Goal: Check status: Check status

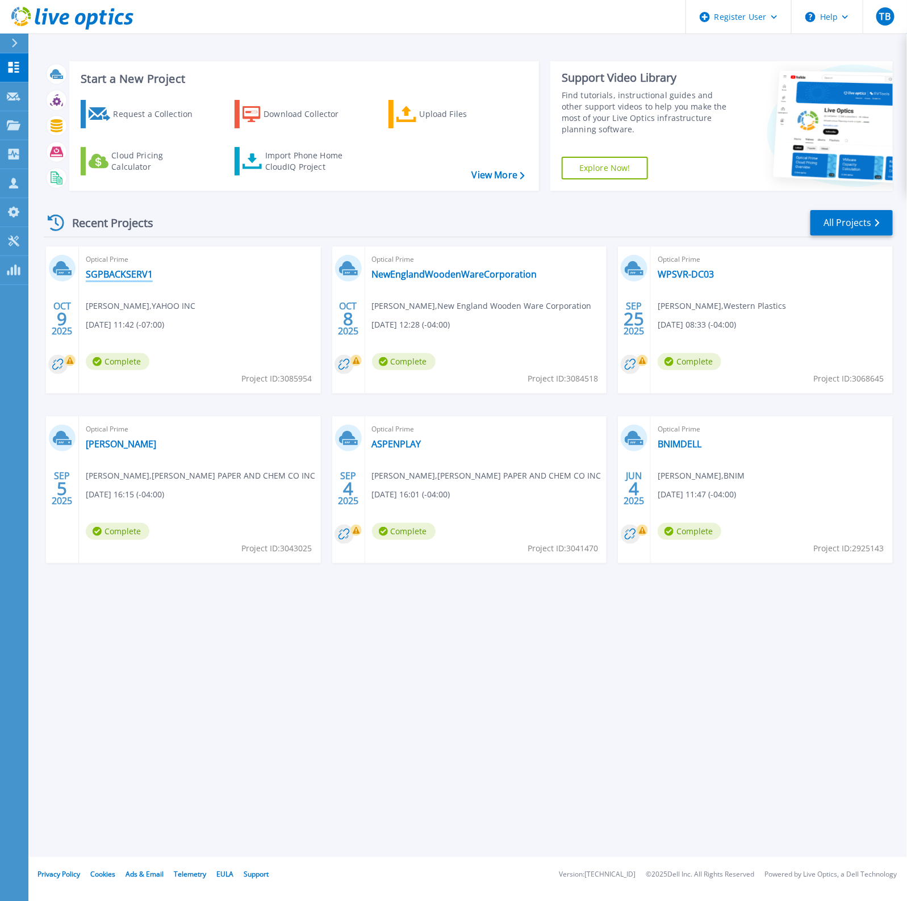
click at [132, 278] on link "SGPBACKSERV1" at bounding box center [119, 274] width 67 height 11
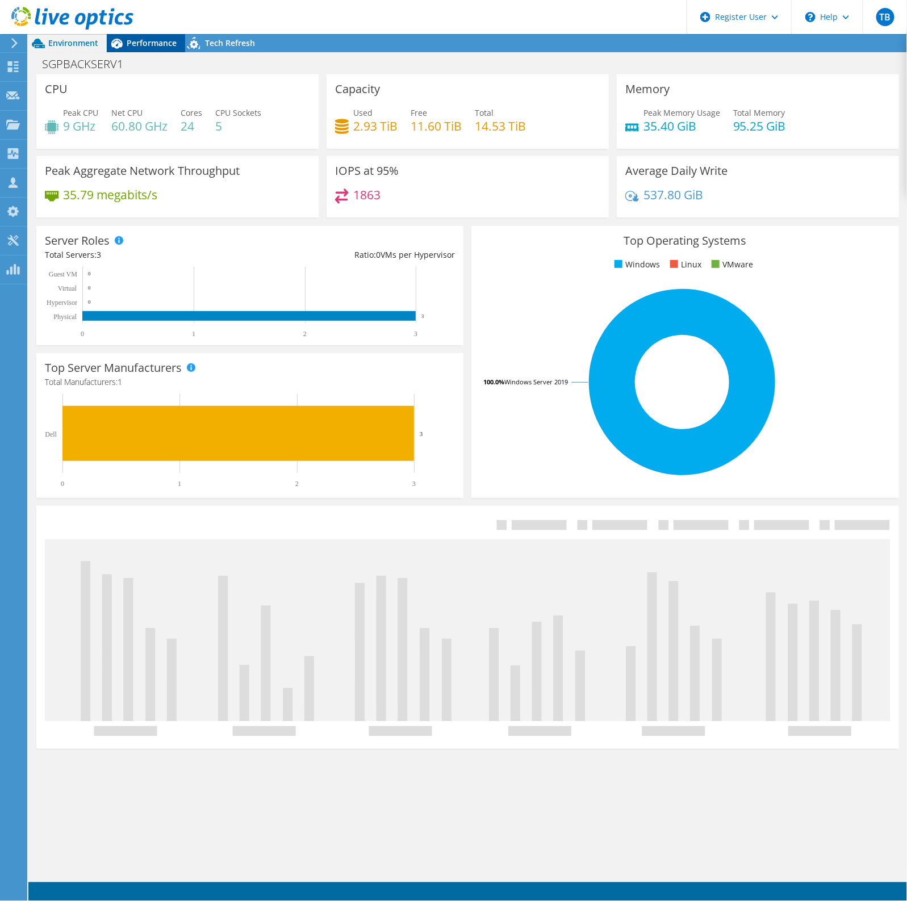
click at [149, 39] on span "Performance" at bounding box center [152, 42] width 50 height 11
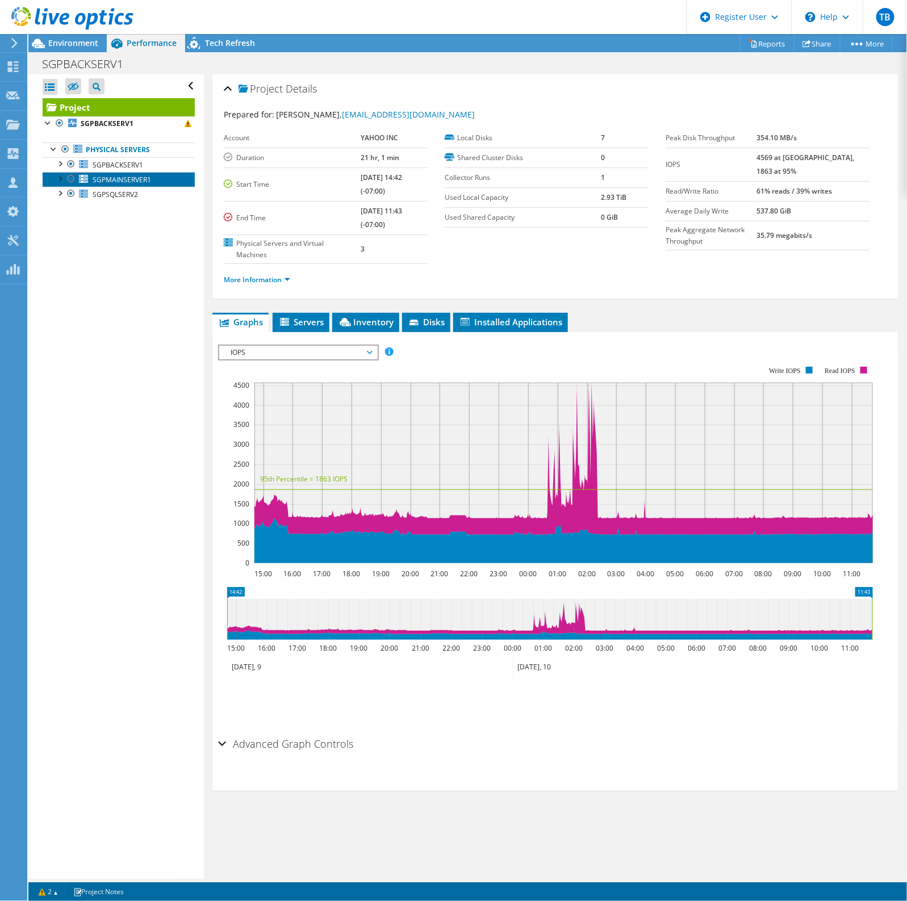
click at [123, 181] on span "SGPMAINSERVER1" at bounding box center [122, 180] width 58 height 10
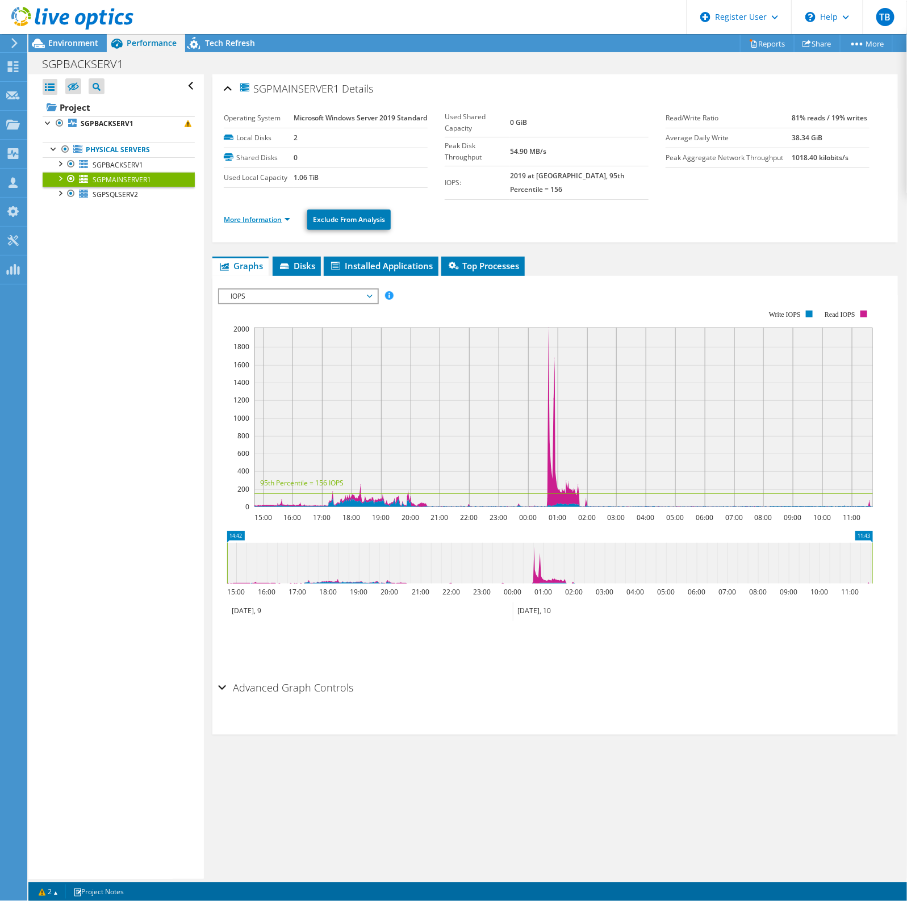
click at [283, 224] on link "More Information" at bounding box center [257, 220] width 66 height 10
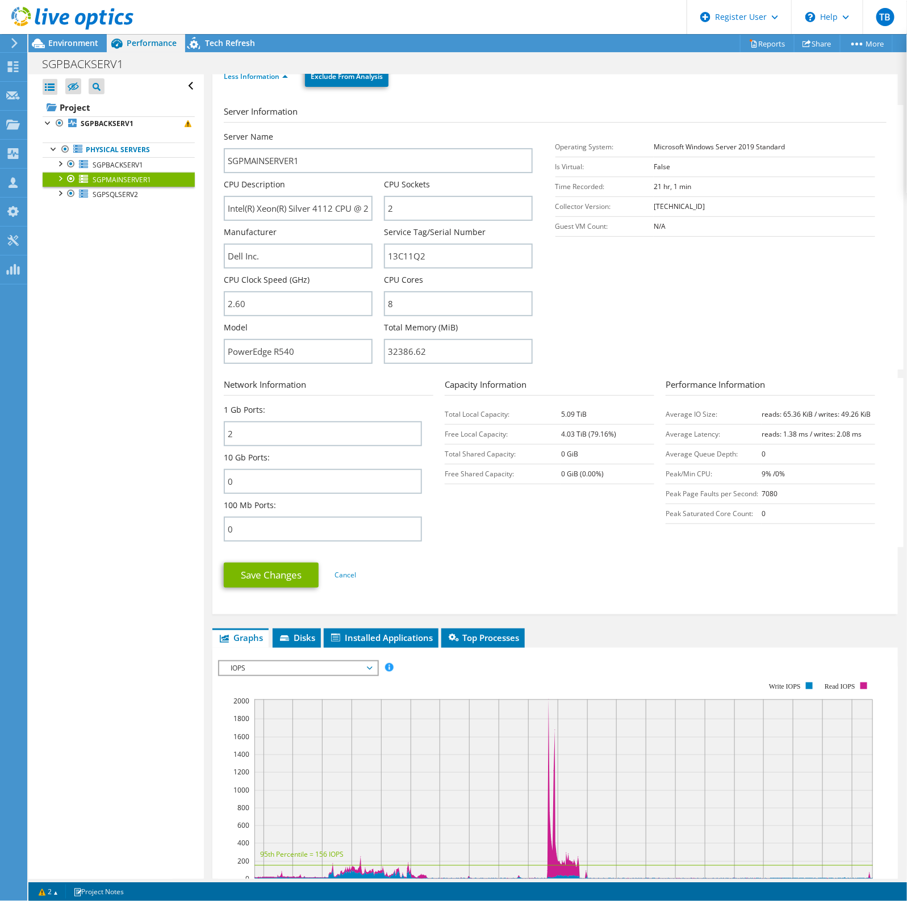
scroll to position [142, 0]
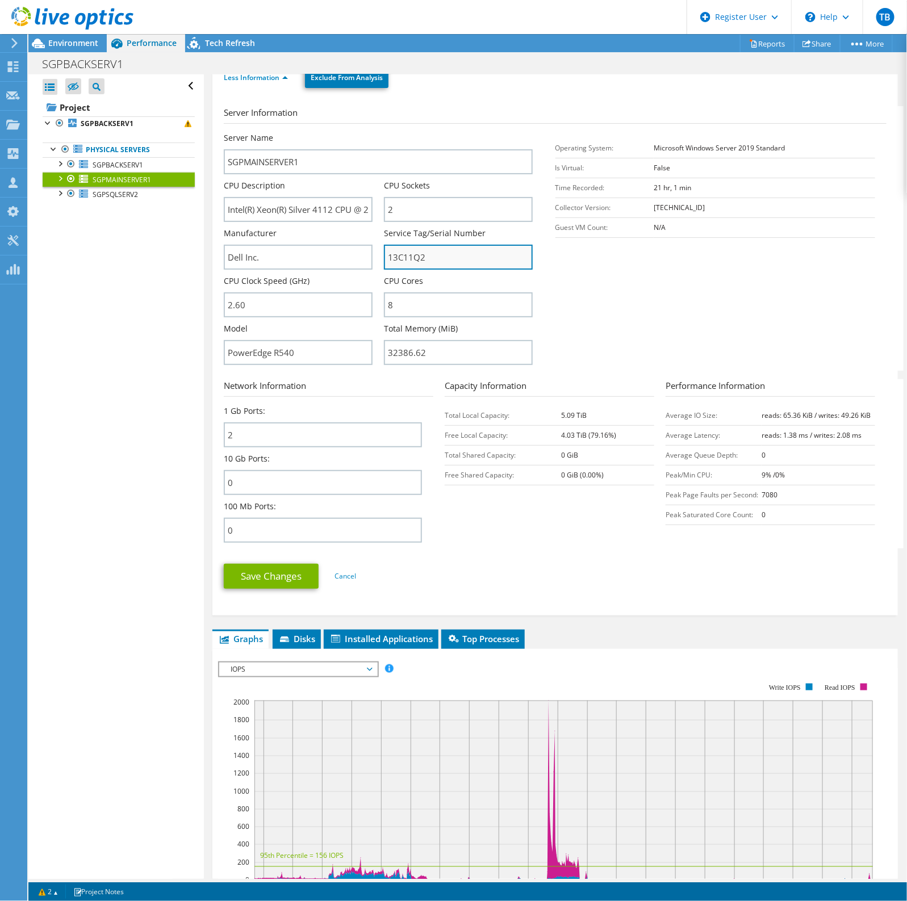
click at [408, 268] on input "13C11Q2" at bounding box center [458, 257] width 149 height 25
click at [126, 165] on span "SGPBACKSERV1" at bounding box center [118, 165] width 51 height 10
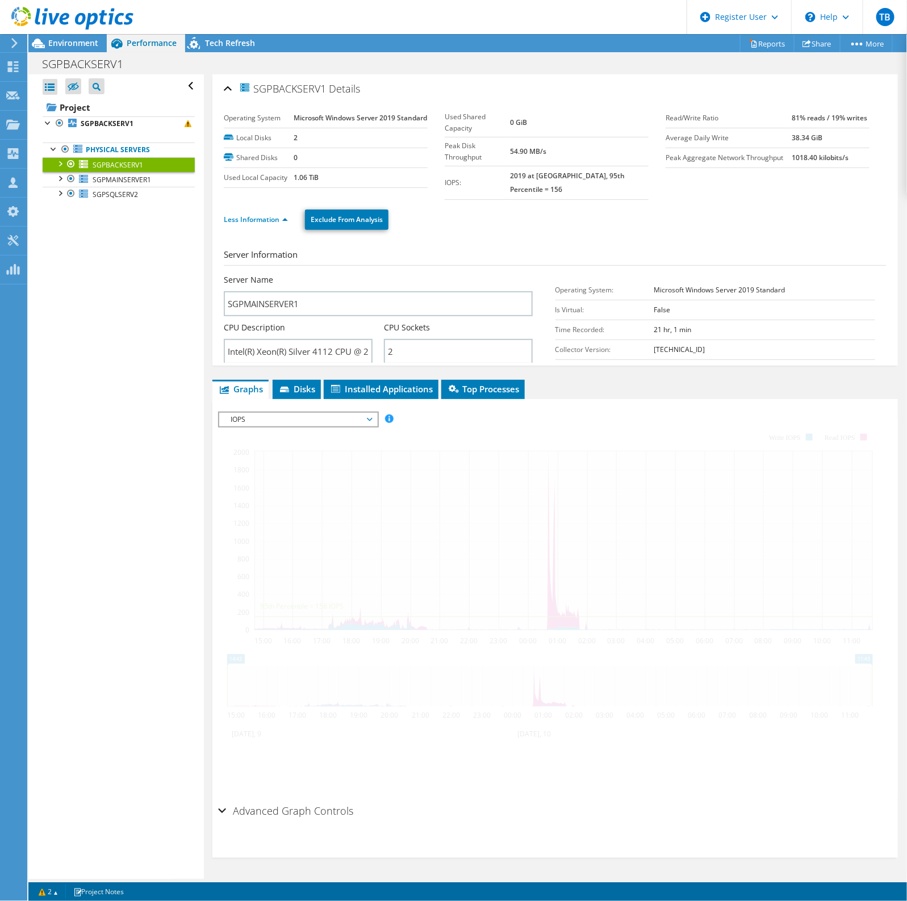
scroll to position [0, 0]
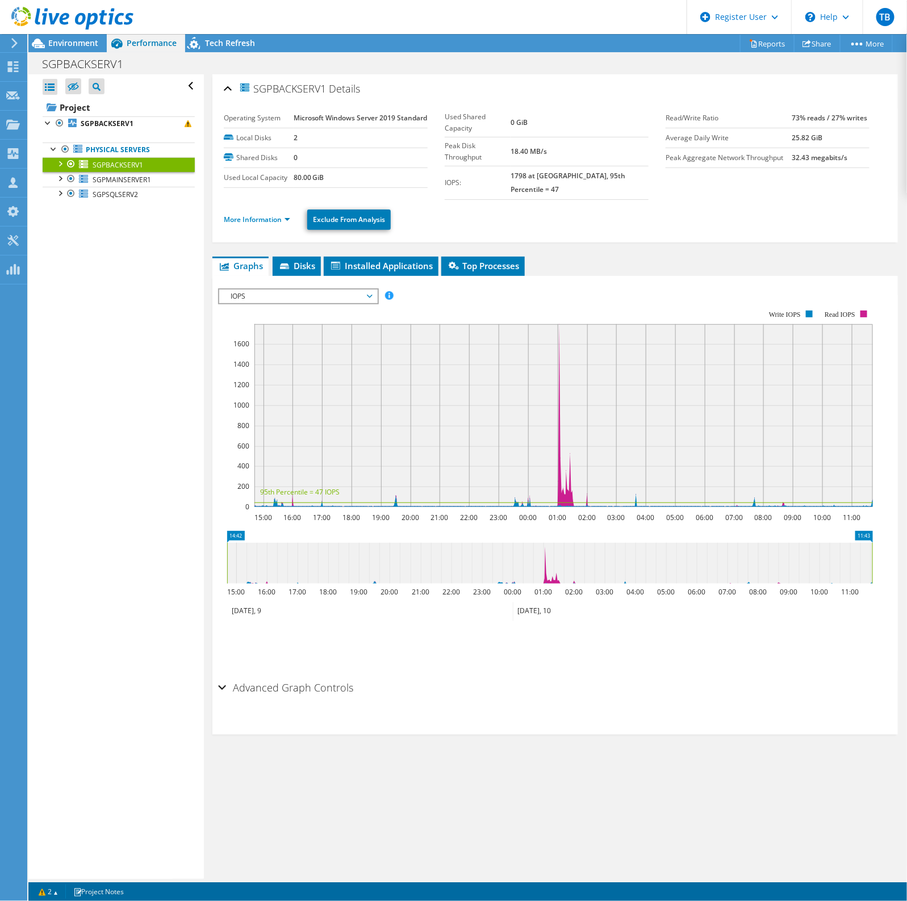
click at [247, 225] on li "More Information" at bounding box center [260, 219] width 73 height 12
click at [256, 224] on link "More Information" at bounding box center [257, 220] width 66 height 10
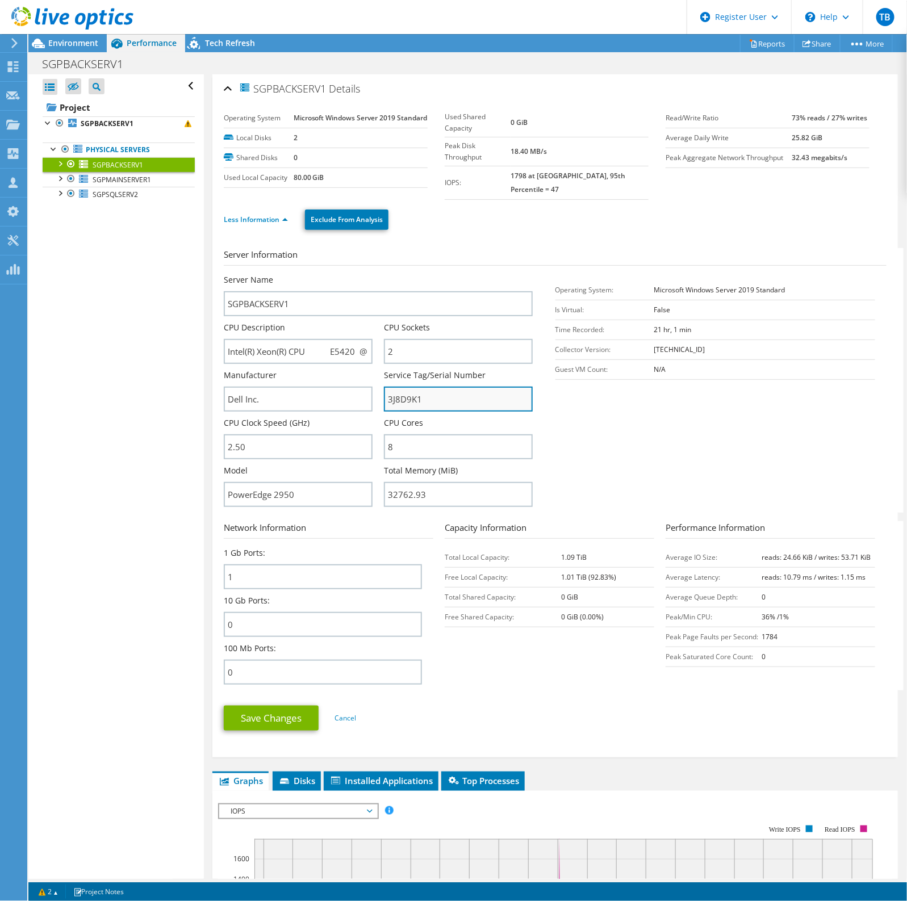
click at [405, 412] on input "3J8D9K1" at bounding box center [458, 399] width 149 height 25
